Goal: Find specific page/section: Find specific page/section

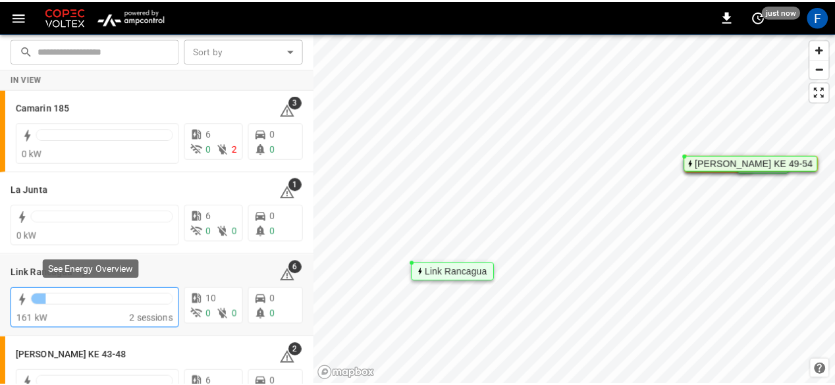
scroll to position [117, 0]
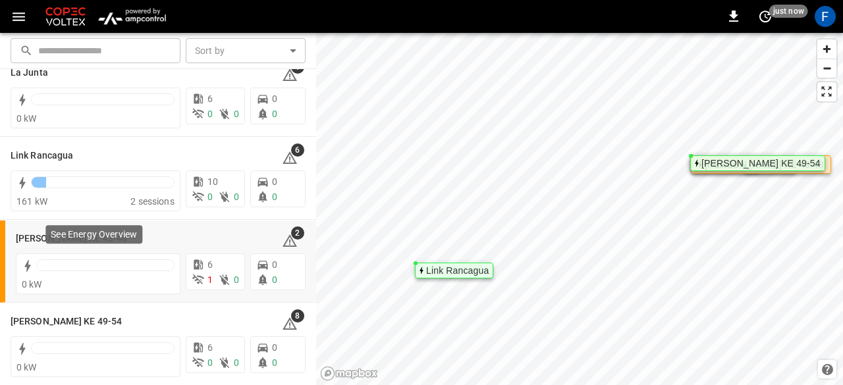
click at [45, 235] on div "See Energy Overview" at bounding box center [93, 238] width 99 height 29
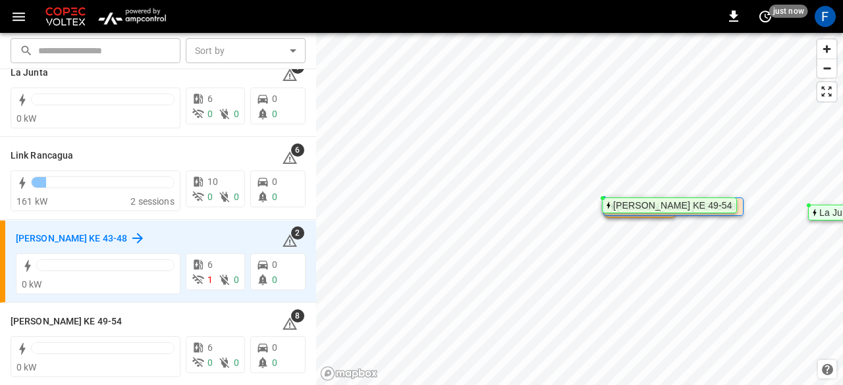
click at [34, 237] on h6 "[PERSON_NAME] KE 43-48" at bounding box center [71, 239] width 111 height 14
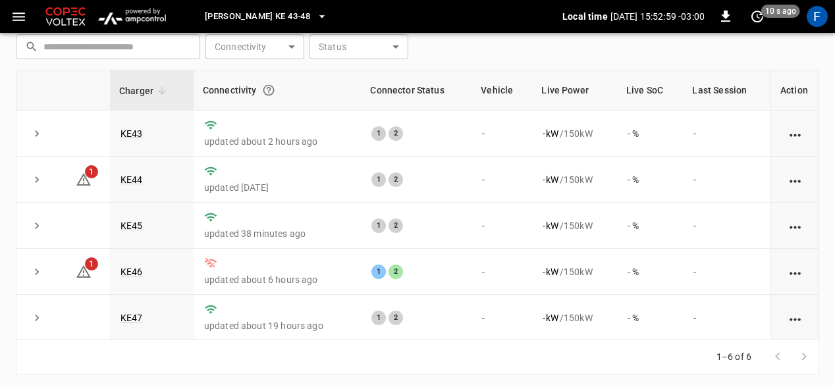
scroll to position [194, 0]
